Goal: Task Accomplishment & Management: Use online tool/utility

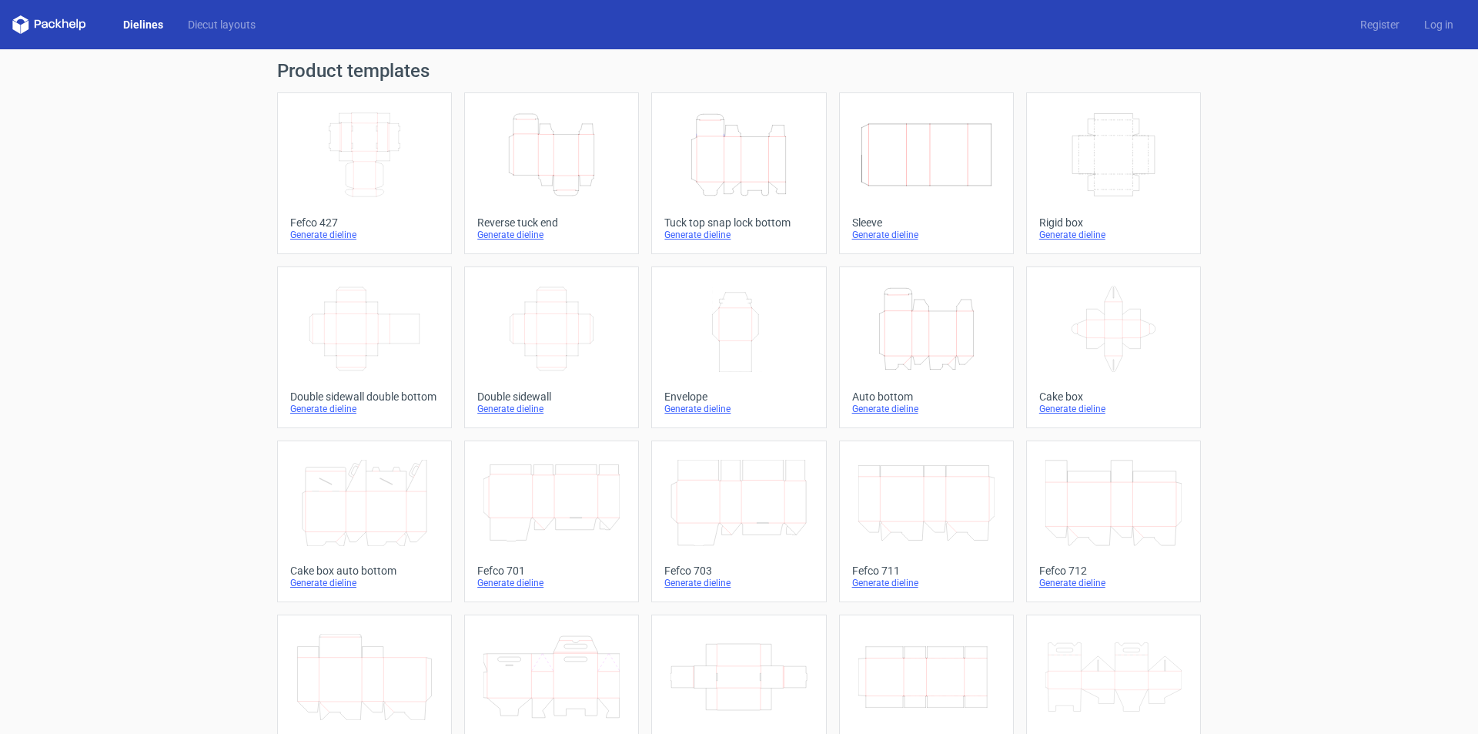
click at [727, 175] on icon "Height Depth Width" at bounding box center [739, 155] width 136 height 86
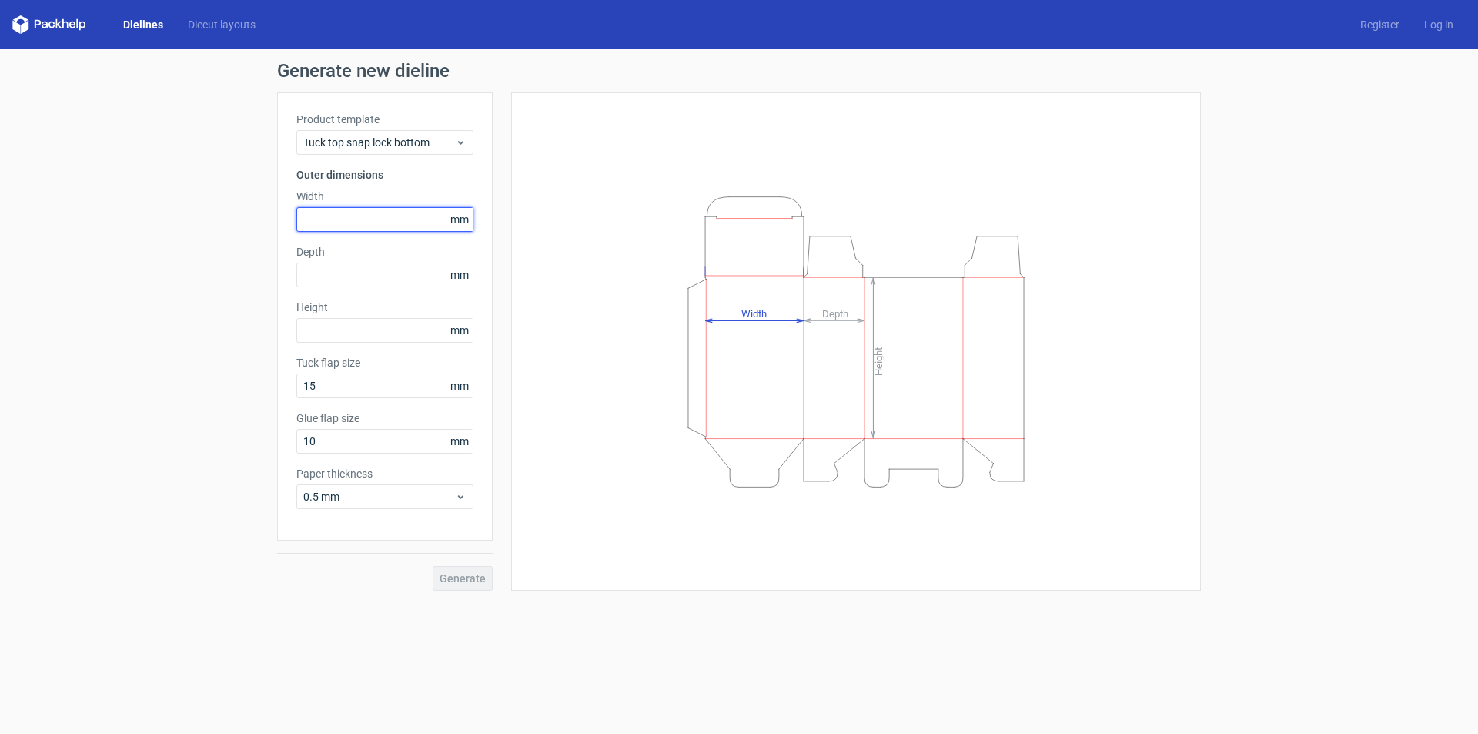
click at [336, 213] on input "text" at bounding box center [384, 219] width 177 height 25
type input "145"
type input "124"
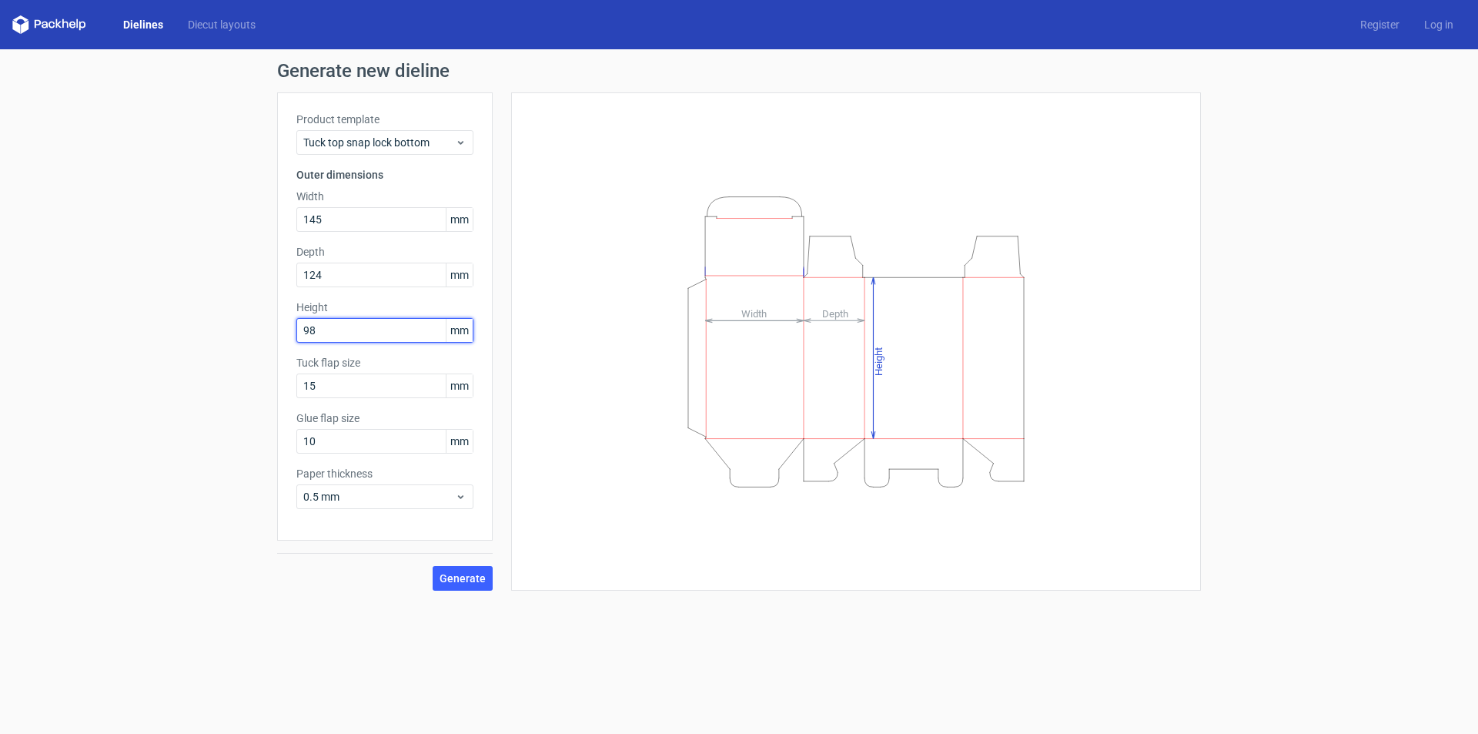
type input "98"
click at [460, 584] on button "Generate" at bounding box center [463, 578] width 60 height 25
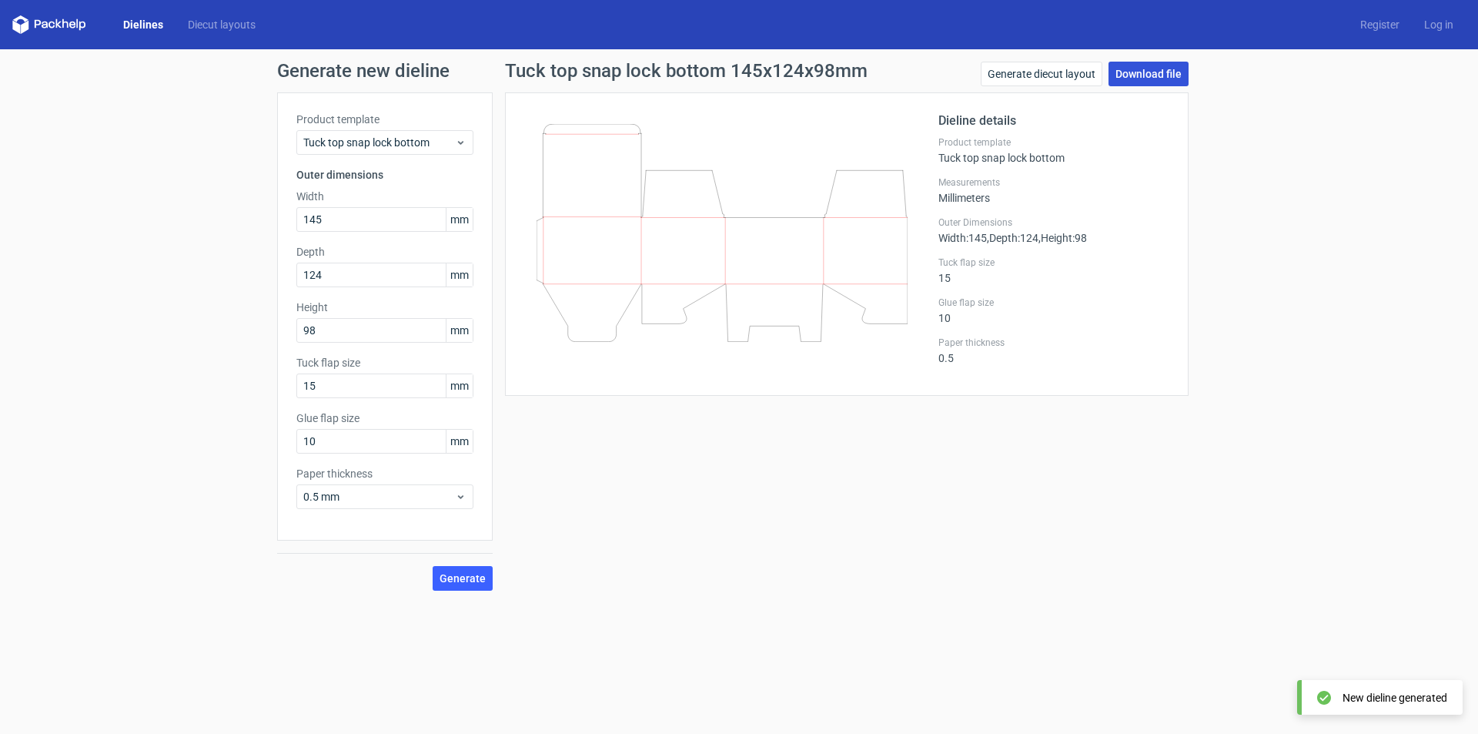
click at [1148, 75] on link "Download file" at bounding box center [1149, 74] width 80 height 25
